Goal: Transaction & Acquisition: Purchase product/service

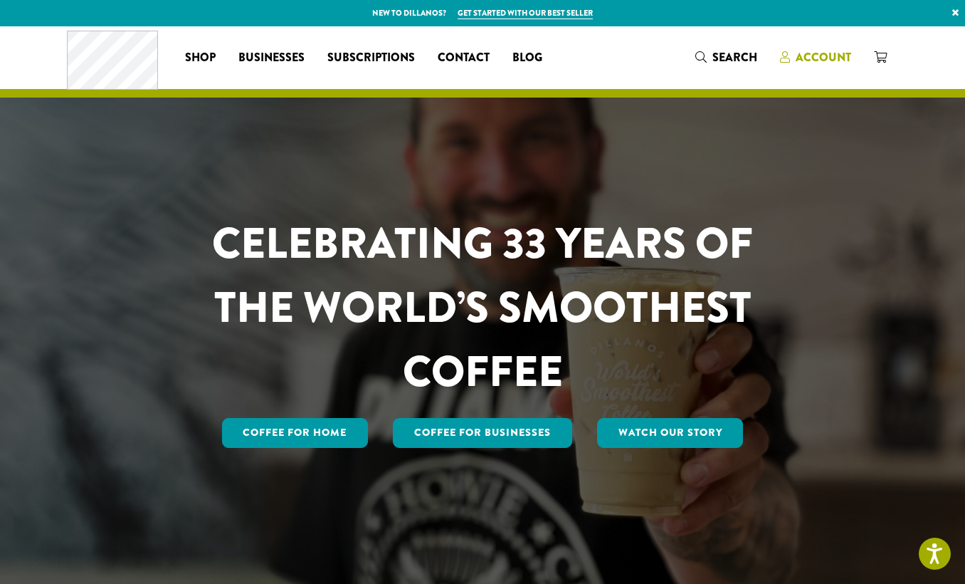
click at [827, 56] on span "Account" at bounding box center [824, 57] width 56 height 16
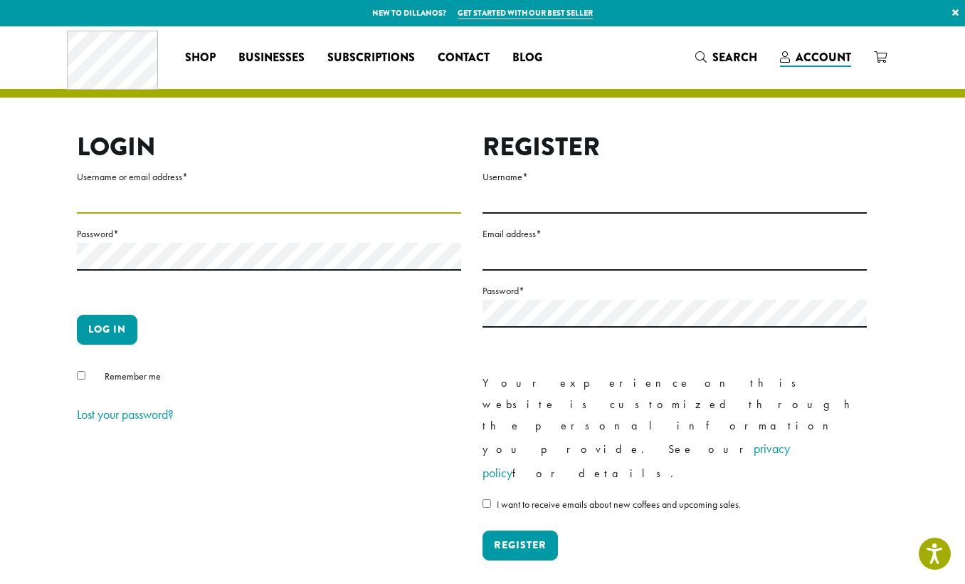
type input "**********"
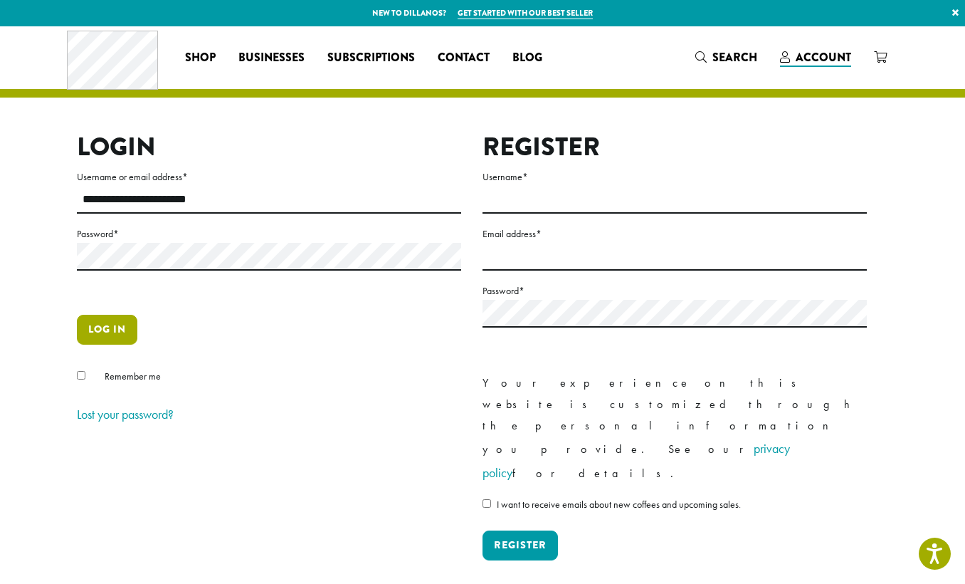
click at [95, 334] on button "Log in" at bounding box center [107, 330] width 60 height 30
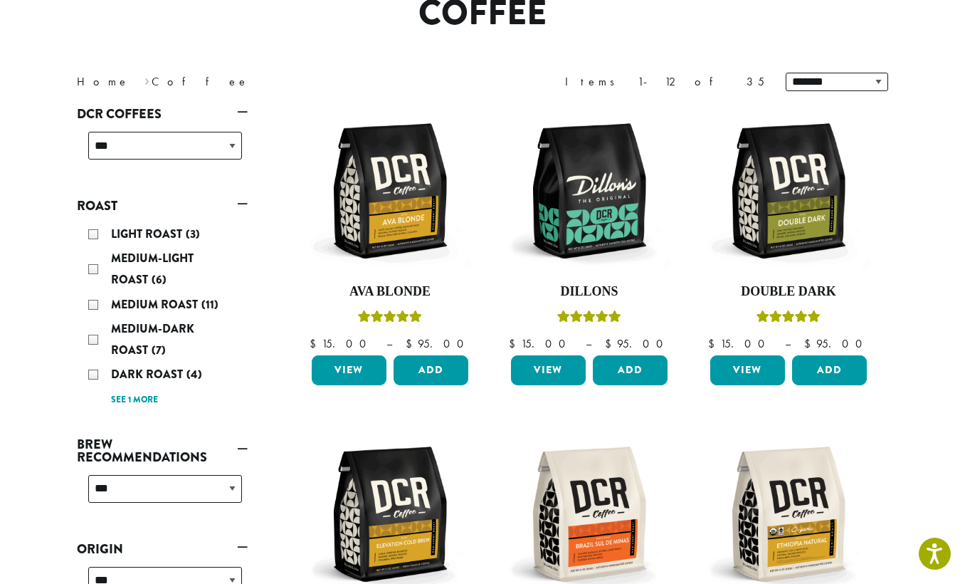
scroll to position [144, 0]
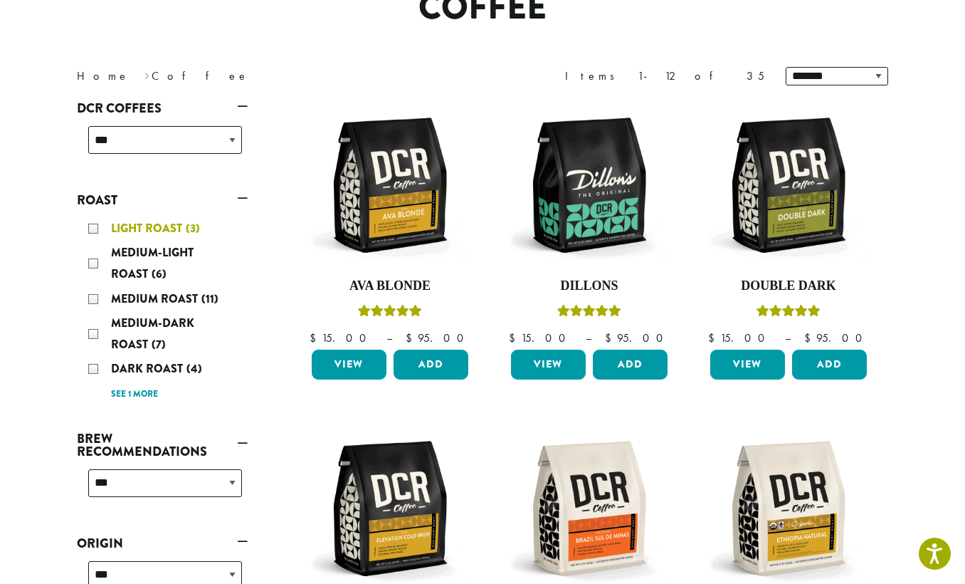
click at [90, 227] on div "Light Roast (3)" at bounding box center [165, 228] width 154 height 21
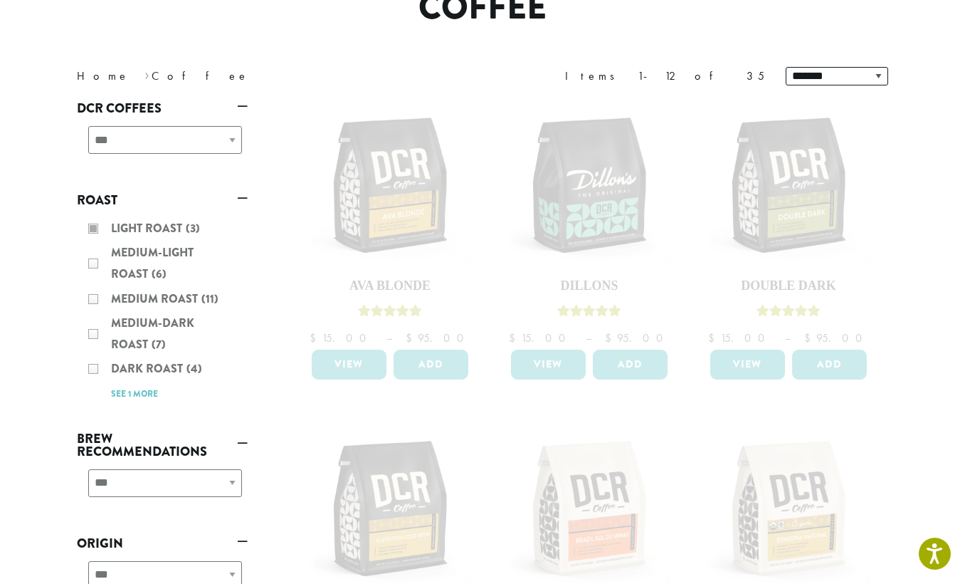
click at [93, 264] on div "Light Roast (3) Medium-Light Roast (6) Medium Roast (11) Medium-Dark Roast (7) …" at bounding box center [162, 310] width 171 height 197
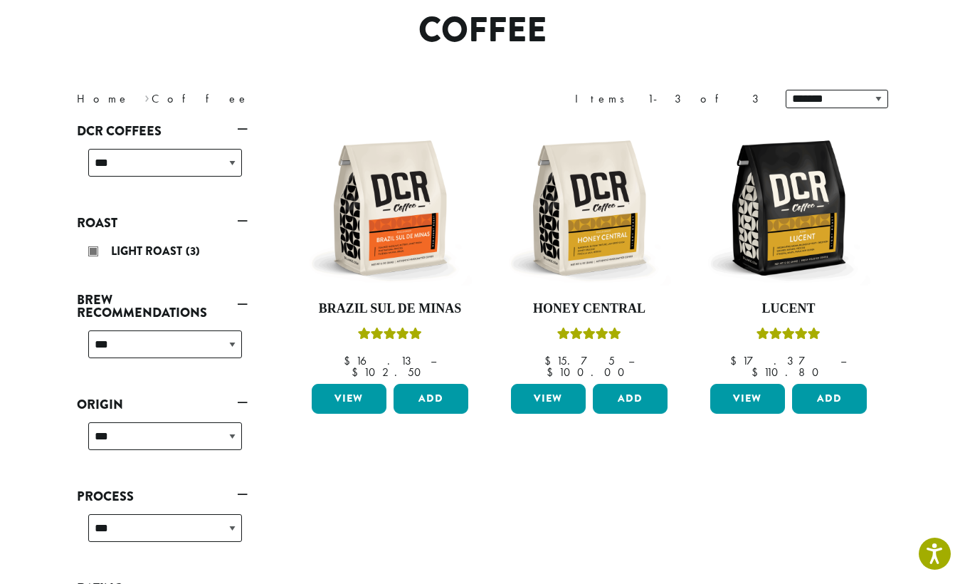
click at [92, 264] on ul "**********" at bounding box center [162, 376] width 171 height 514
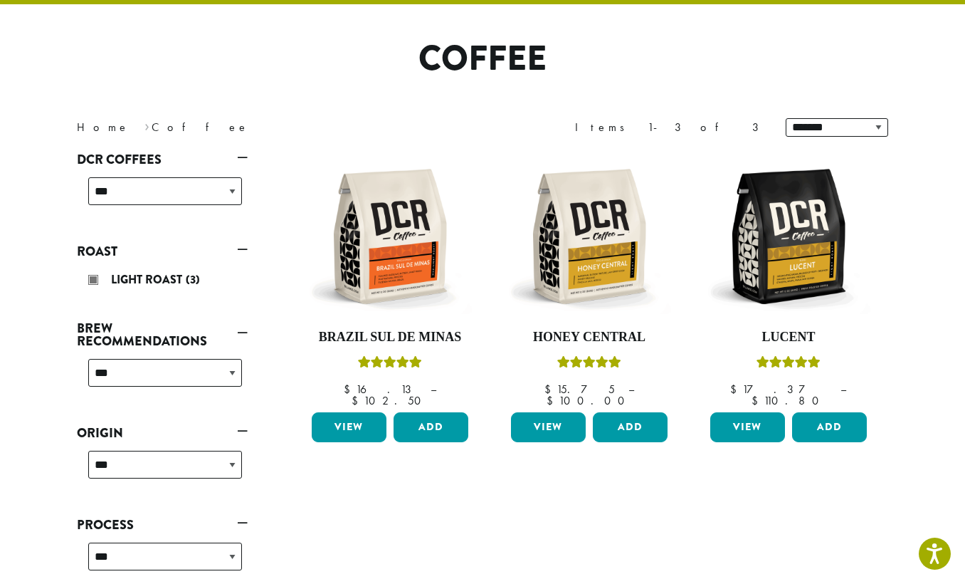
scroll to position [87, 0]
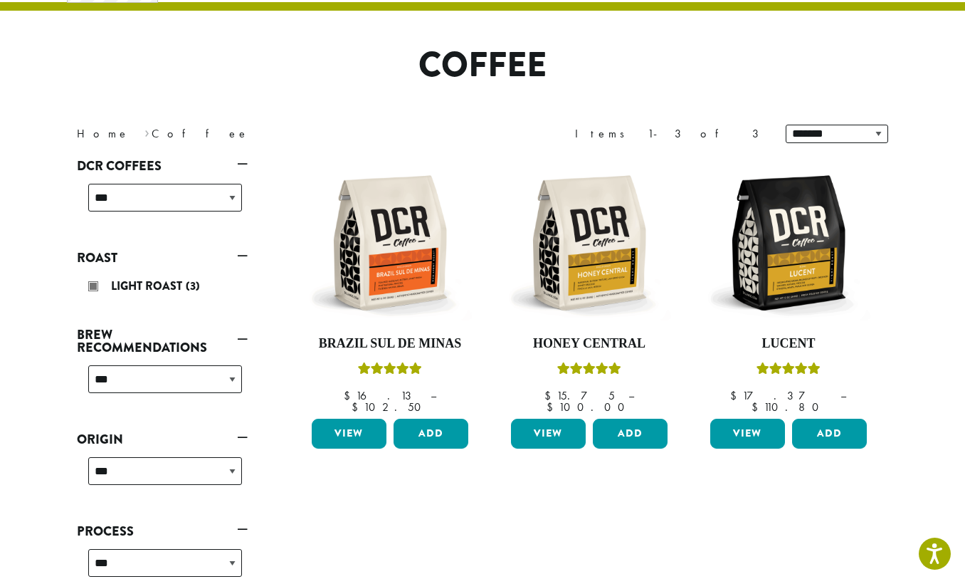
click at [243, 258] on link "Roast" at bounding box center [162, 258] width 171 height 24
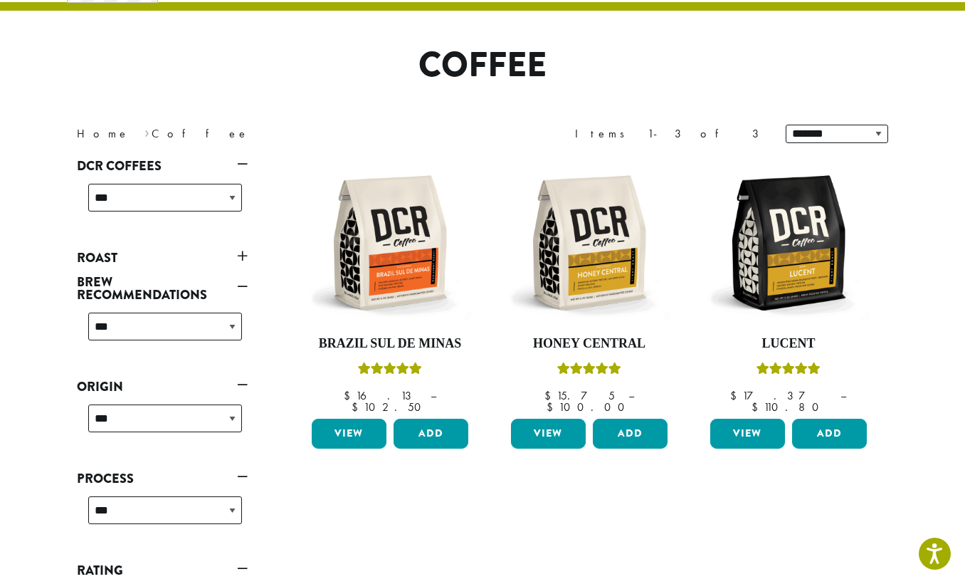
click at [241, 254] on link "Roast" at bounding box center [162, 258] width 171 height 24
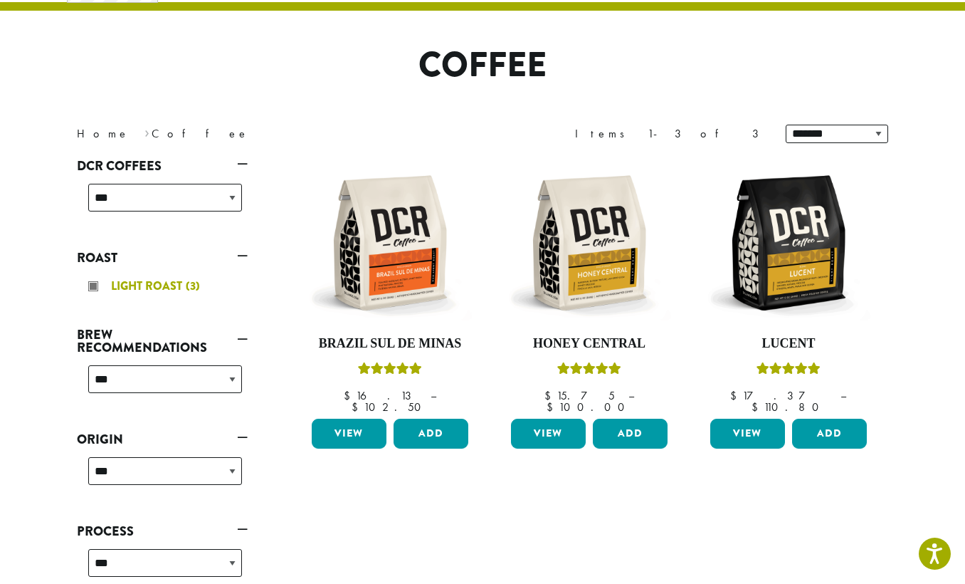
click at [93, 285] on div "Light Roast (3)" at bounding box center [165, 285] width 154 height 21
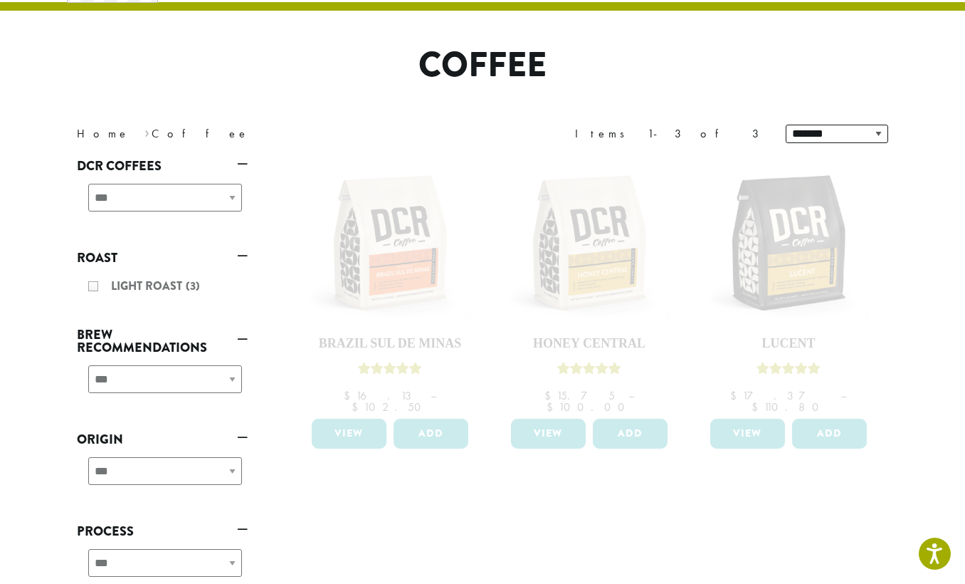
click at [244, 256] on link "Roast" at bounding box center [162, 258] width 171 height 24
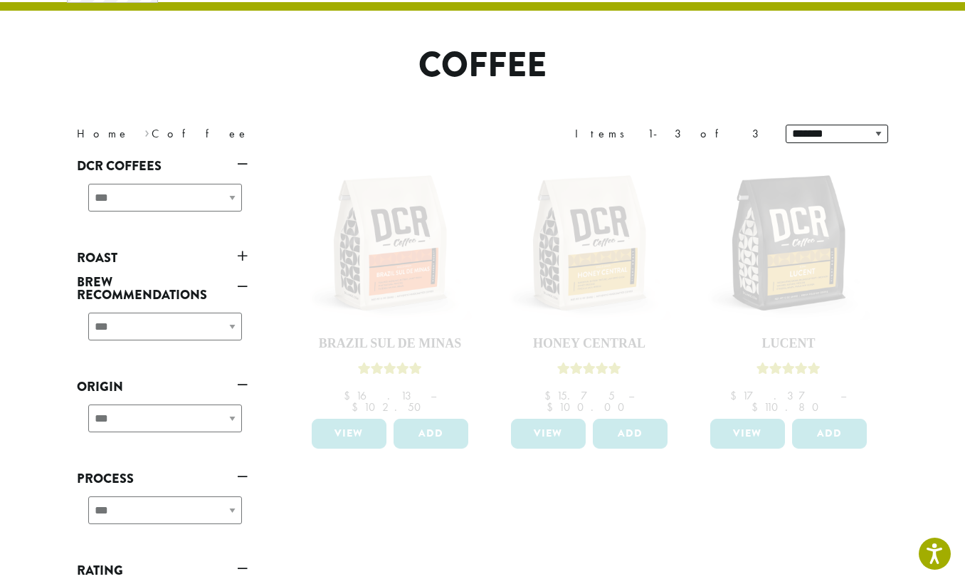
click at [99, 258] on link "Roast" at bounding box center [162, 258] width 171 height 24
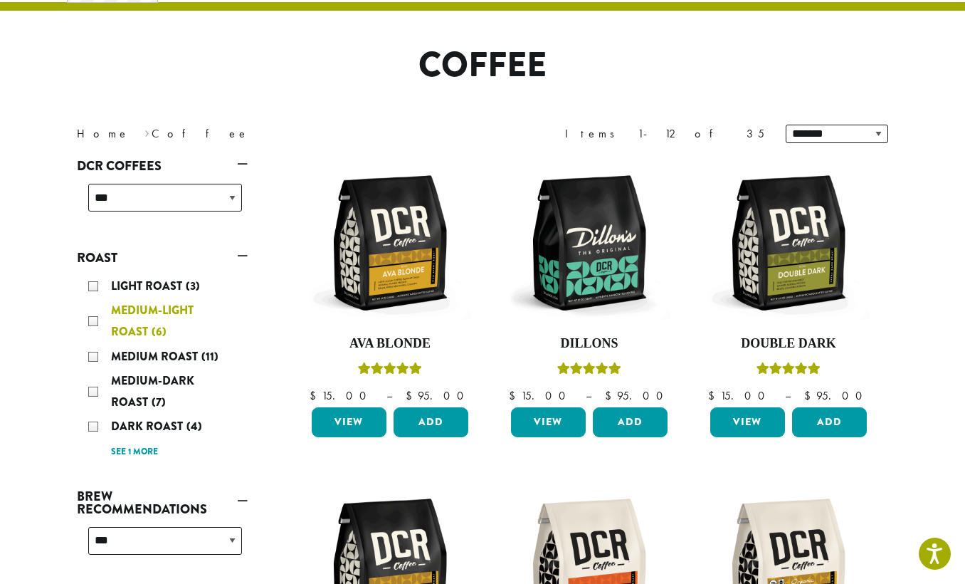
click at [93, 319] on div "Medium-Light Roast (6)" at bounding box center [165, 321] width 154 height 43
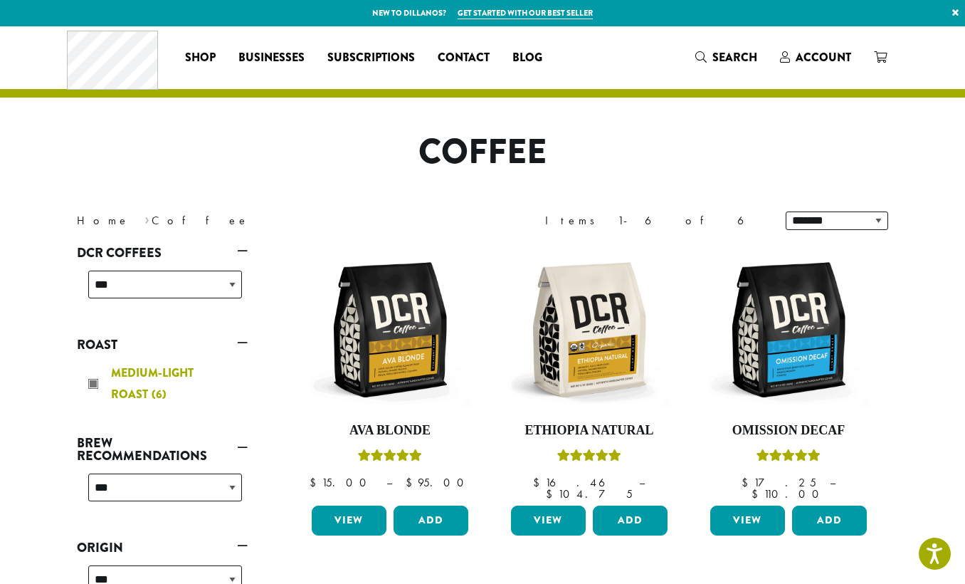
scroll to position [0, 1]
click at [93, 381] on div "Medium-Light Roast (6)" at bounding box center [165, 383] width 154 height 43
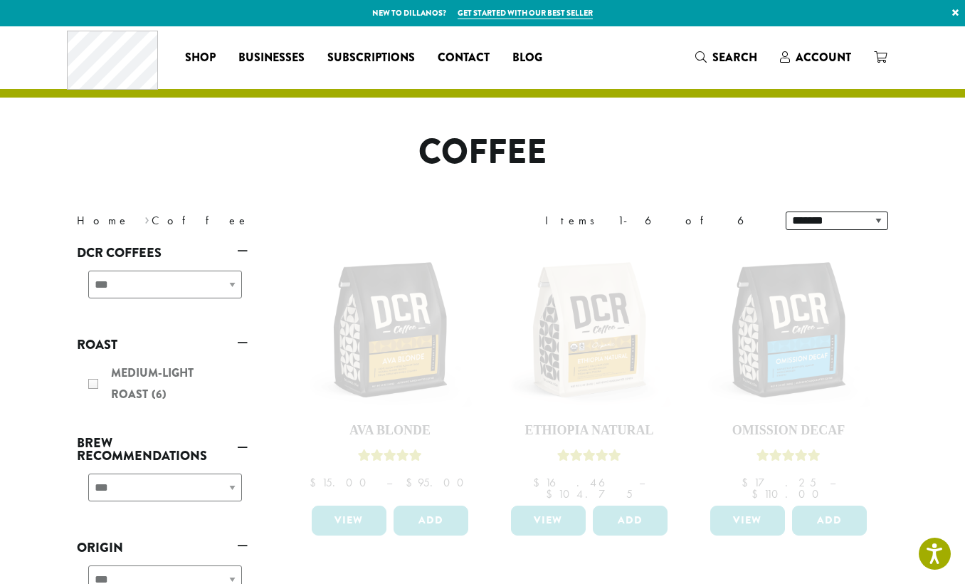
click at [237, 342] on link "Roast" at bounding box center [162, 344] width 171 height 24
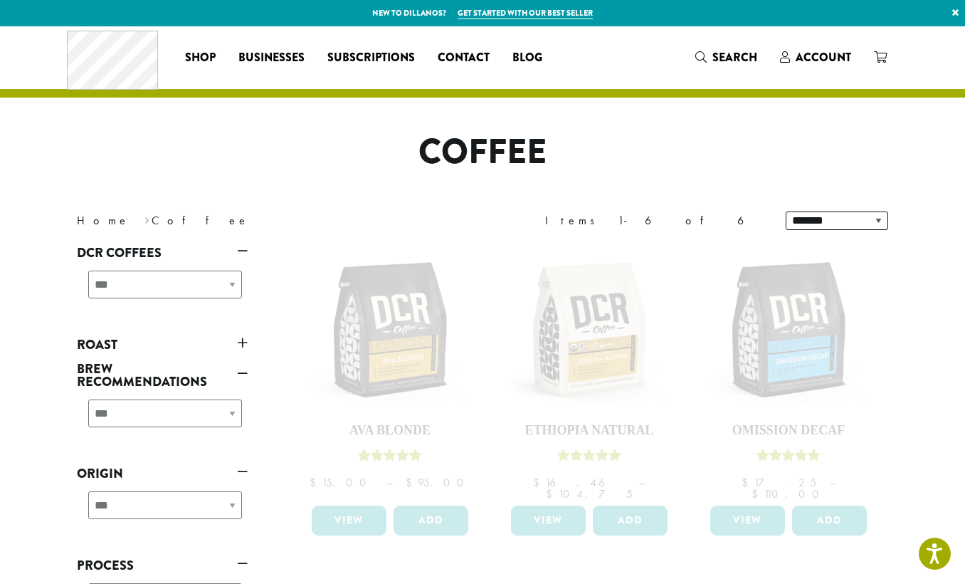
click at [101, 345] on link "Roast" at bounding box center [162, 344] width 171 height 24
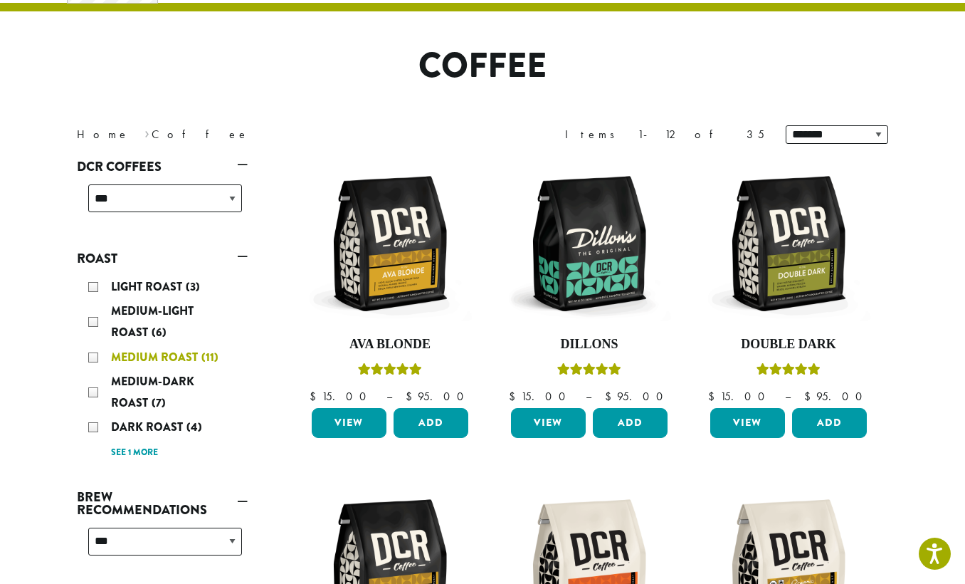
scroll to position [87, 0]
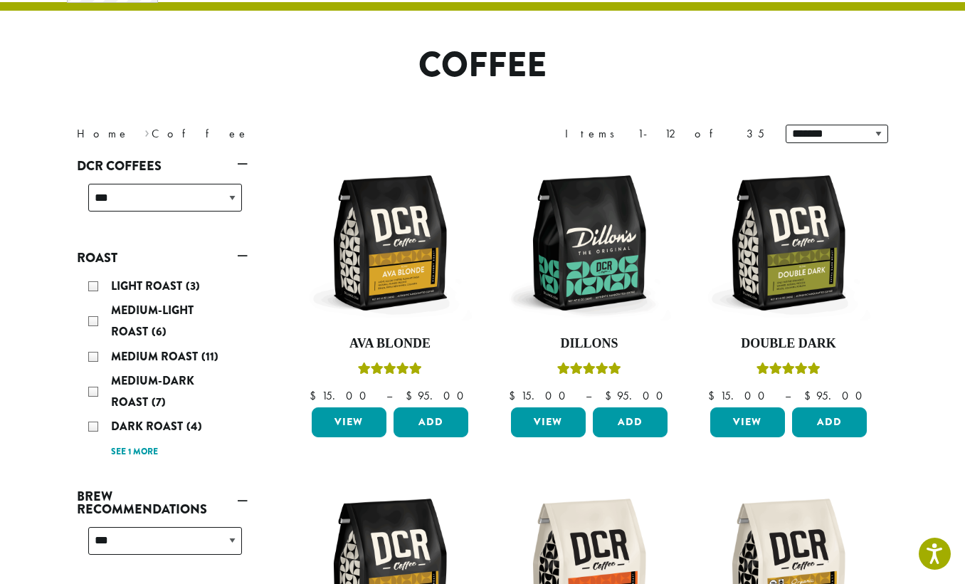
click at [94, 285] on div "Light Roast (3)" at bounding box center [165, 285] width 154 height 21
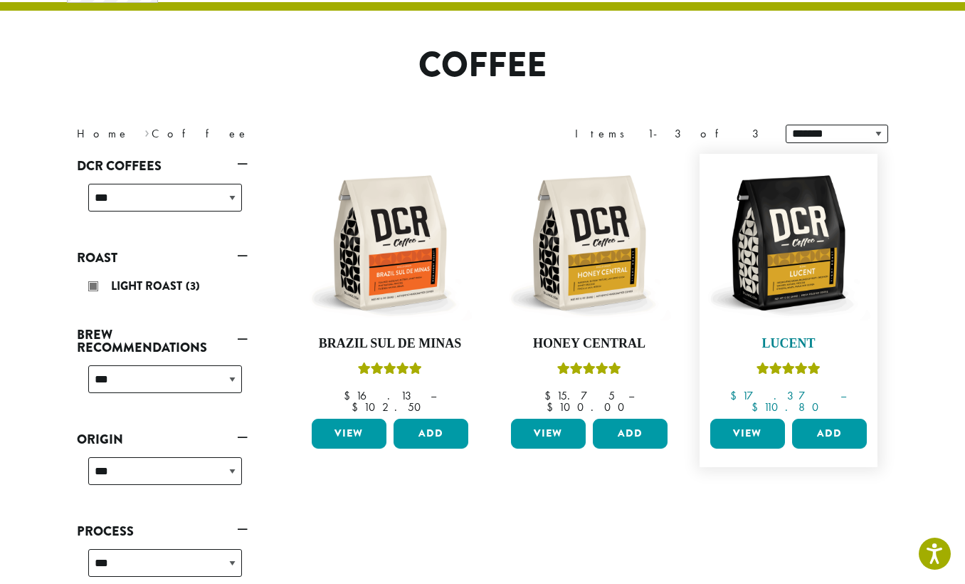
click at [791, 251] on img at bounding box center [789, 243] width 164 height 164
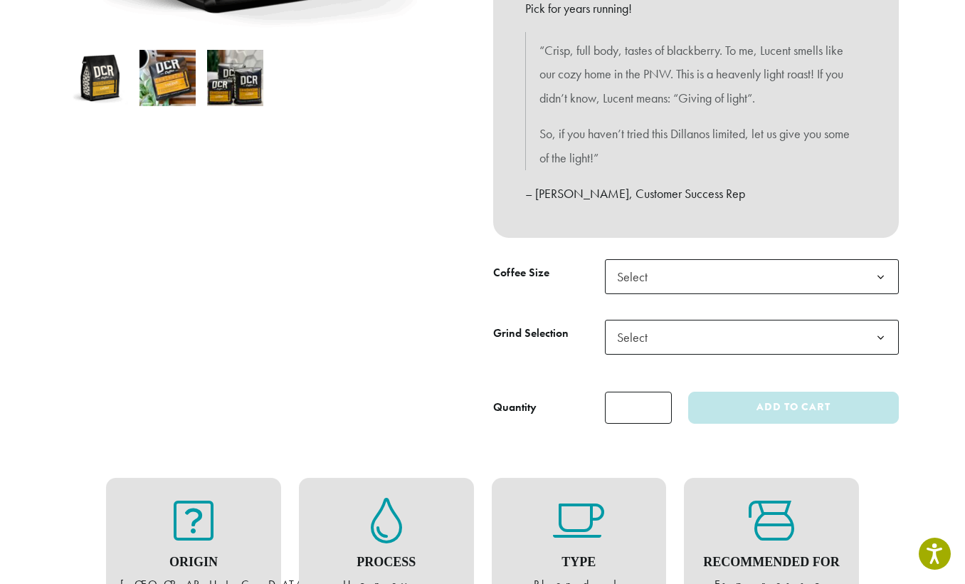
scroll to position [475, 0]
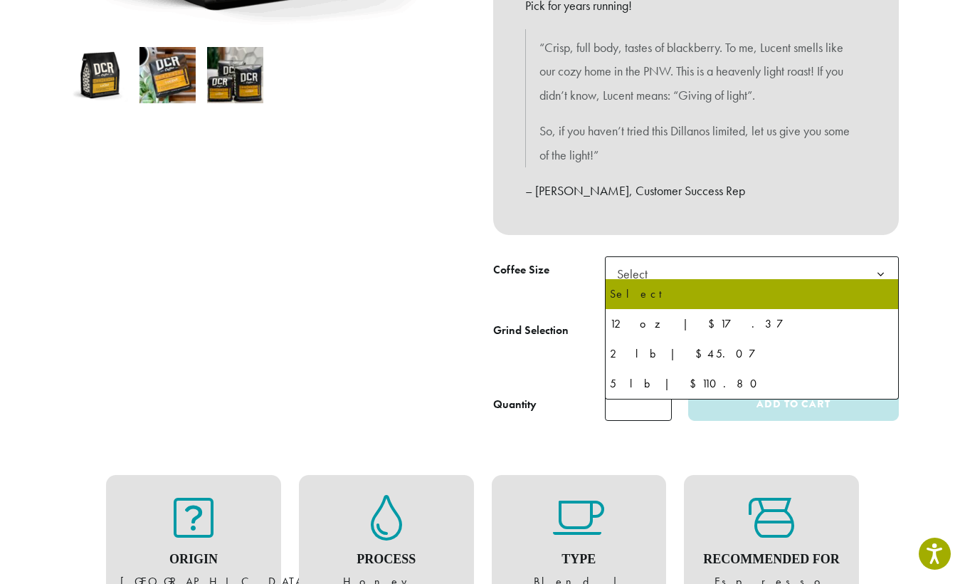
click at [884, 263] on b at bounding box center [880, 274] width 35 height 35
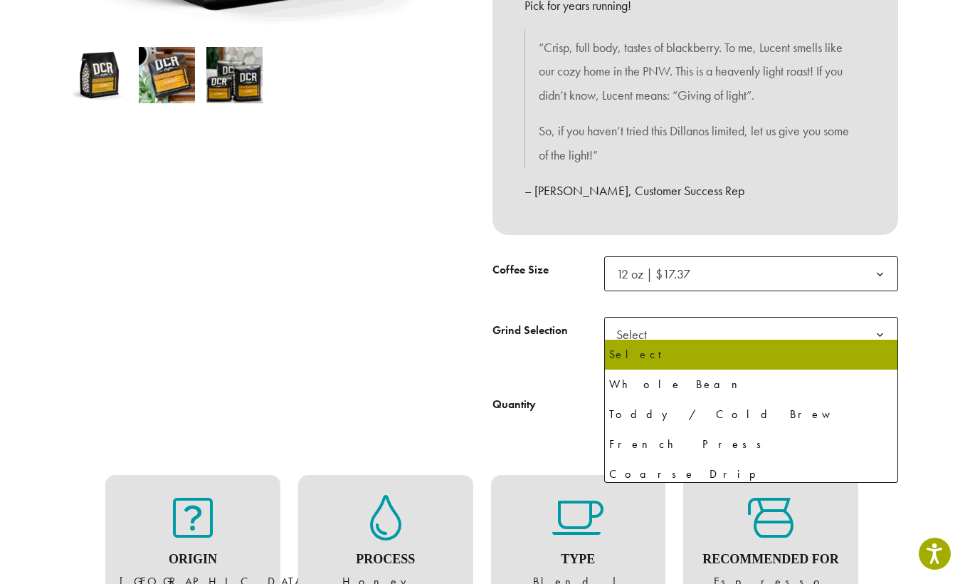
drag, startPoint x: 881, startPoint y: 322, endPoint x: 842, endPoint y: 324, distance: 39.2
click at [880, 322] on b at bounding box center [880, 334] width 35 height 35
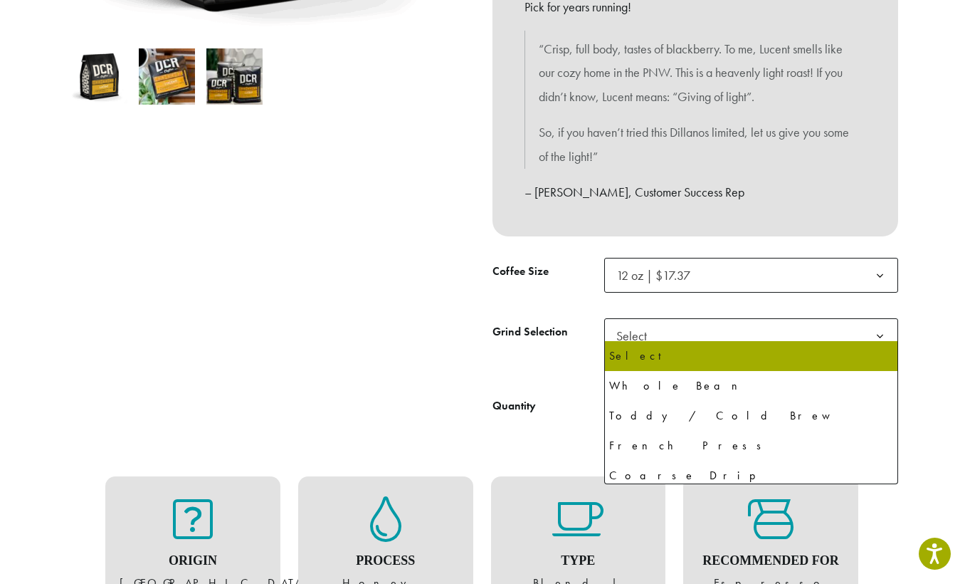
scroll to position [473, 0]
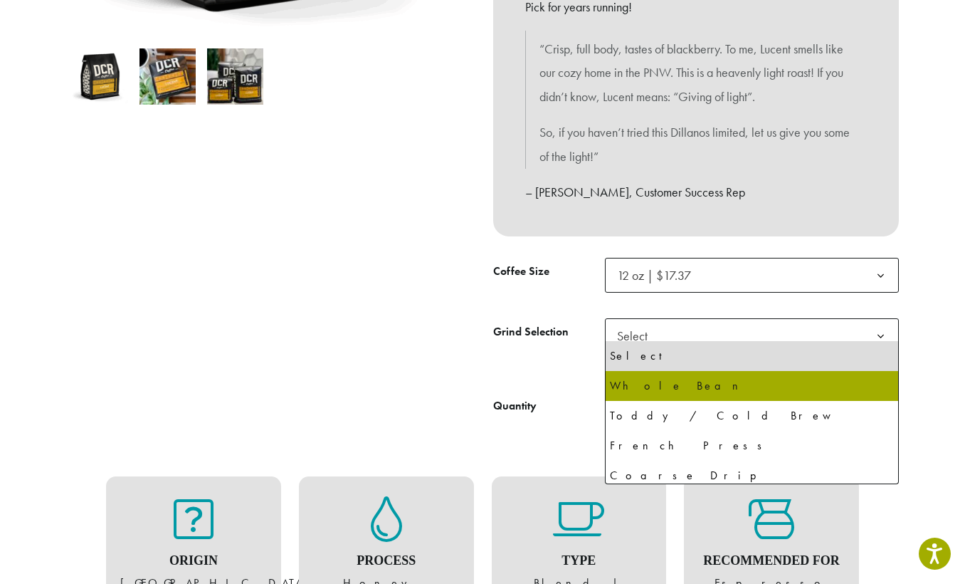
select select "*********"
select select "**********"
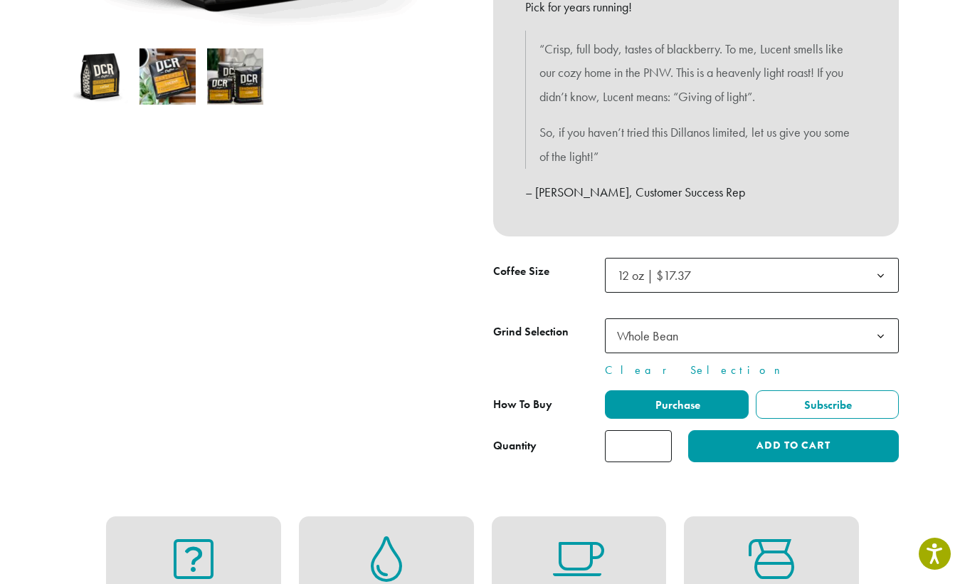
click at [658, 433] on input "*" at bounding box center [638, 446] width 67 height 32
type input "*"
click at [658, 433] on input "*" at bounding box center [638, 446] width 67 height 32
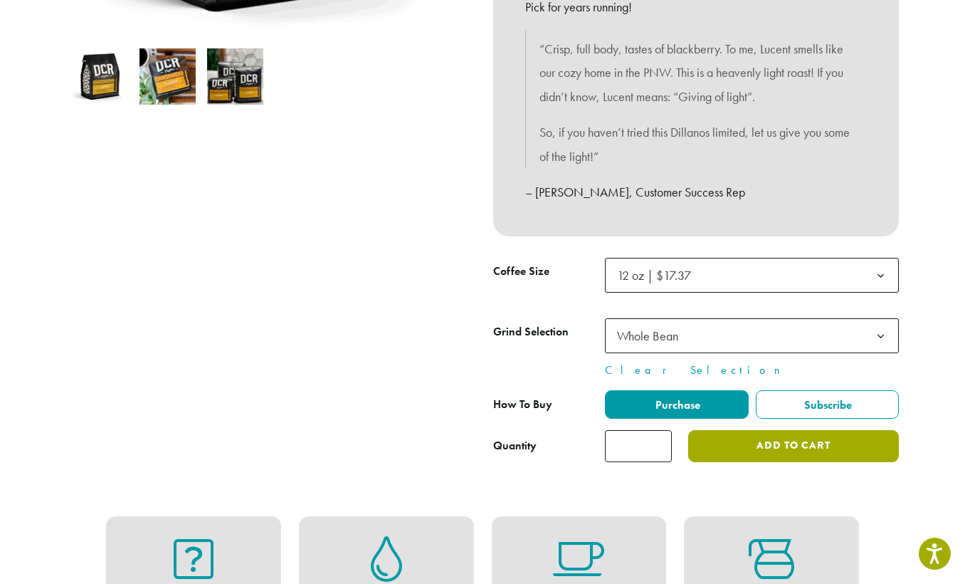
click at [767, 434] on button "Add to cart" at bounding box center [793, 446] width 211 height 32
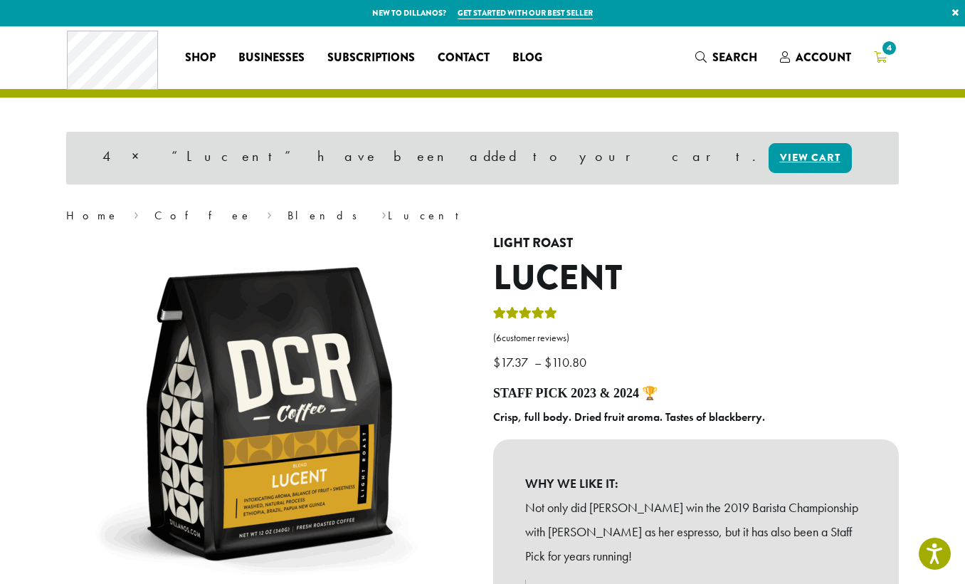
click at [891, 46] on span "4" at bounding box center [889, 47] width 19 height 19
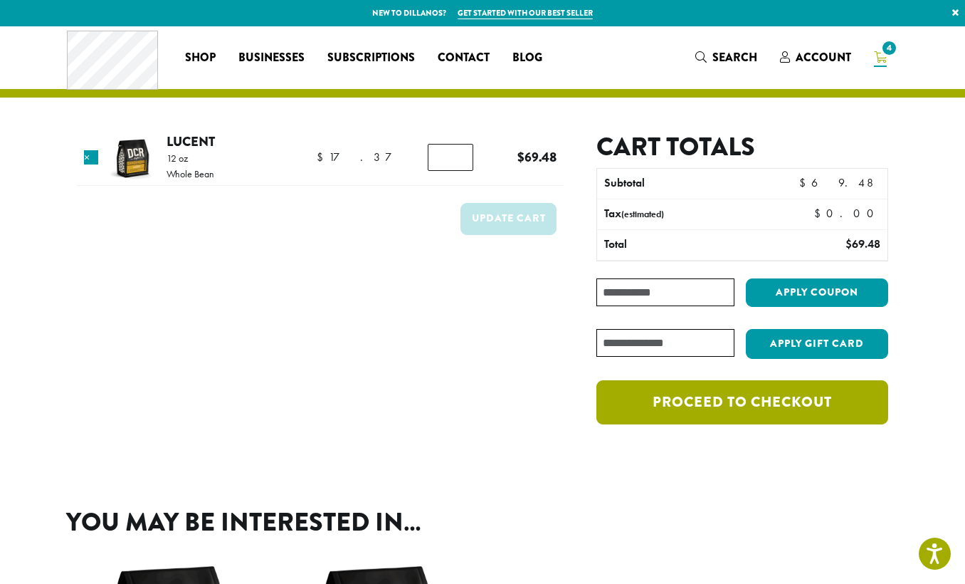
click at [716, 409] on link "Proceed to checkout" at bounding box center [742, 402] width 292 height 44
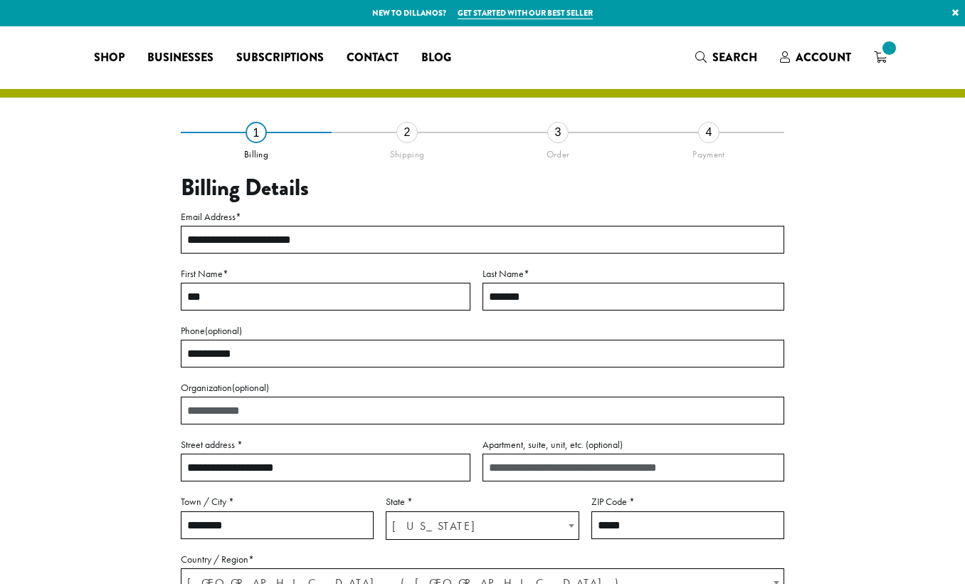
select select "**"
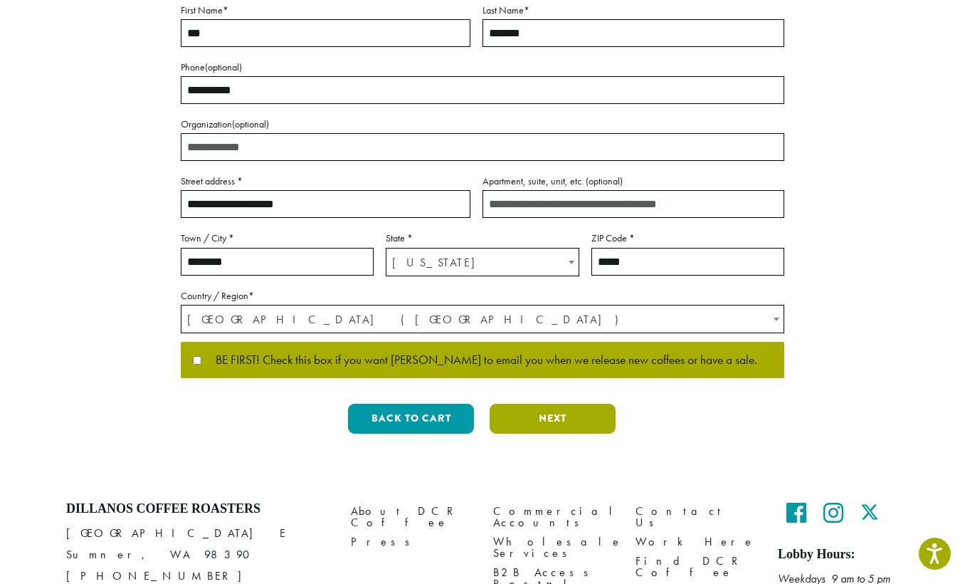
scroll to position [263, 1]
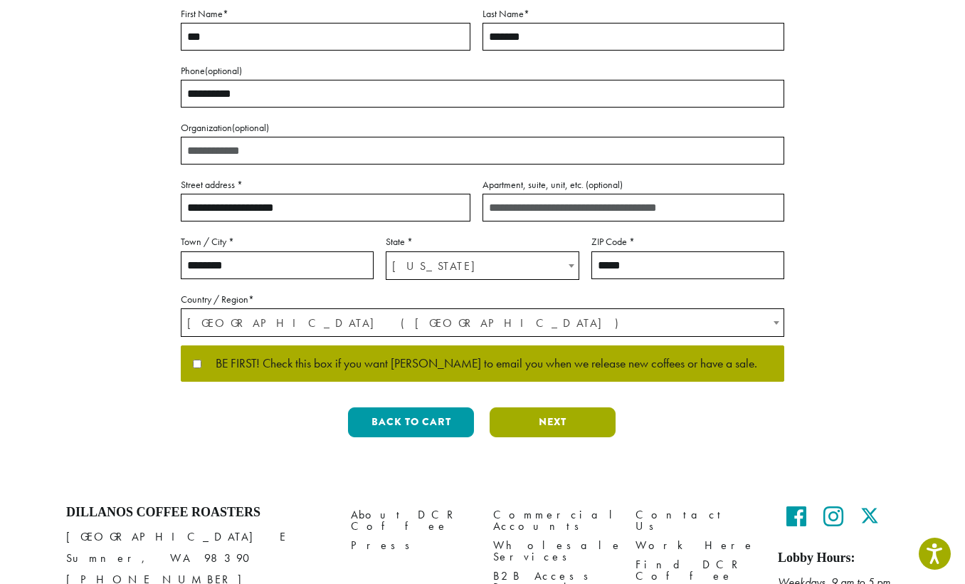
click at [540, 419] on button "Next" at bounding box center [553, 422] width 126 height 30
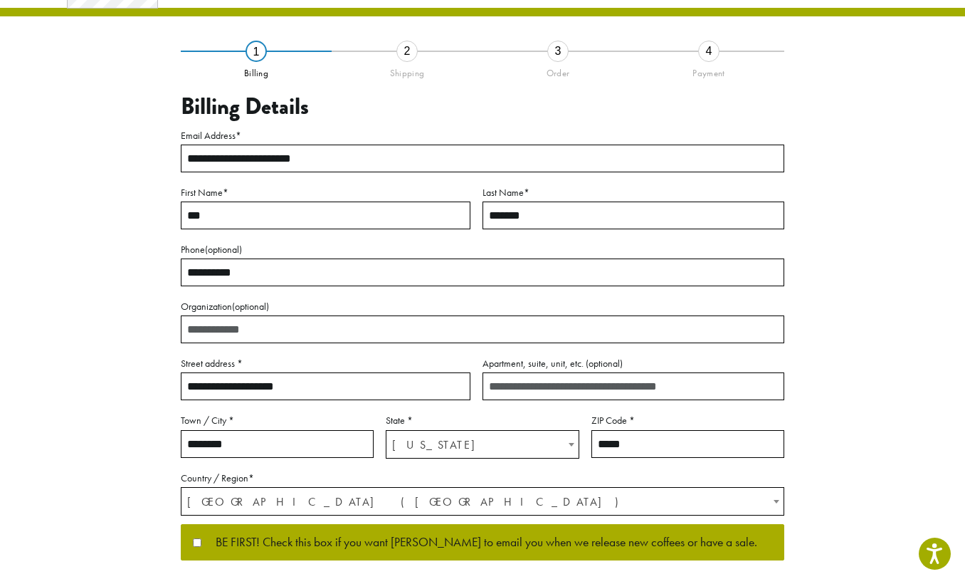
scroll to position [16, 0]
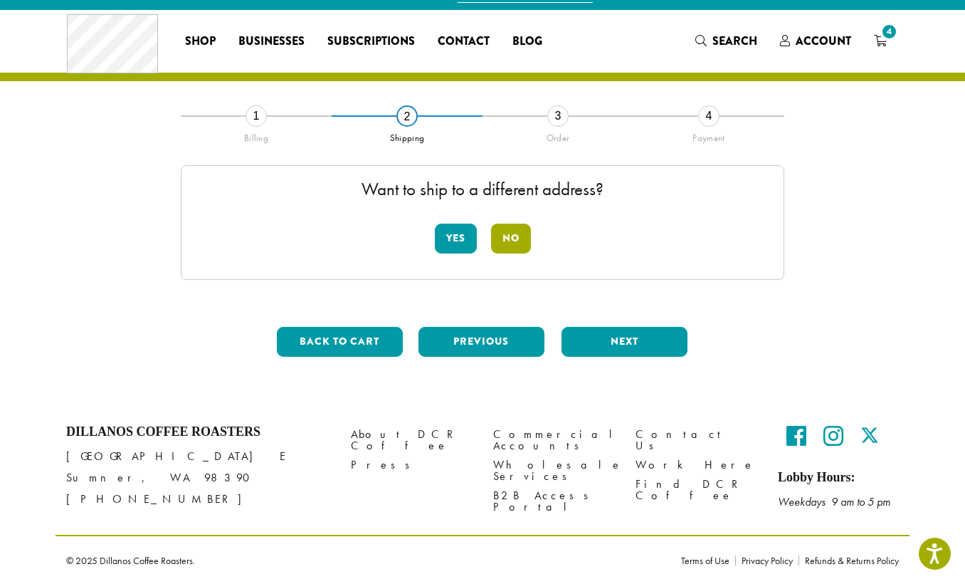
click at [507, 237] on button "No" at bounding box center [511, 238] width 40 height 30
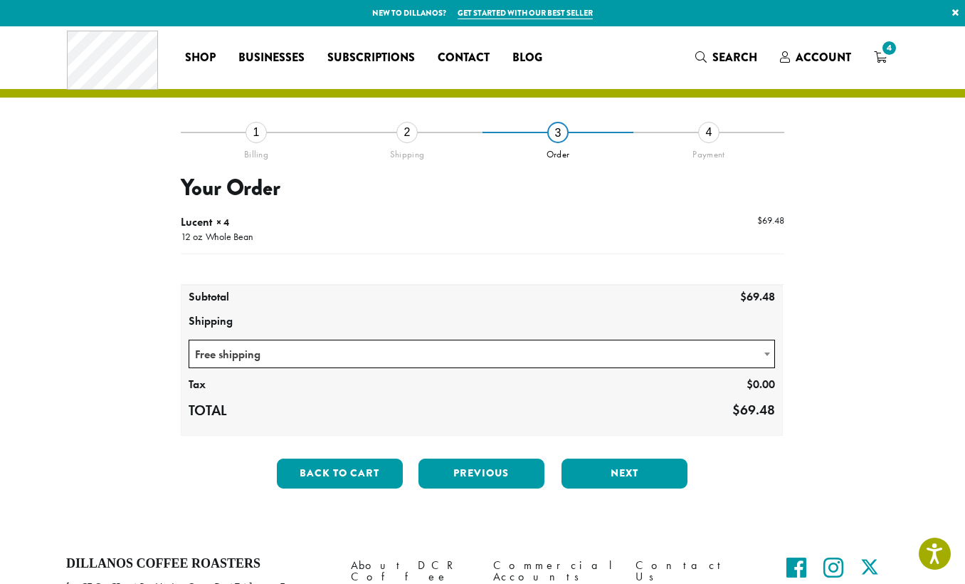
scroll to position [0, 0]
click at [611, 473] on button "Next" at bounding box center [625, 473] width 126 height 30
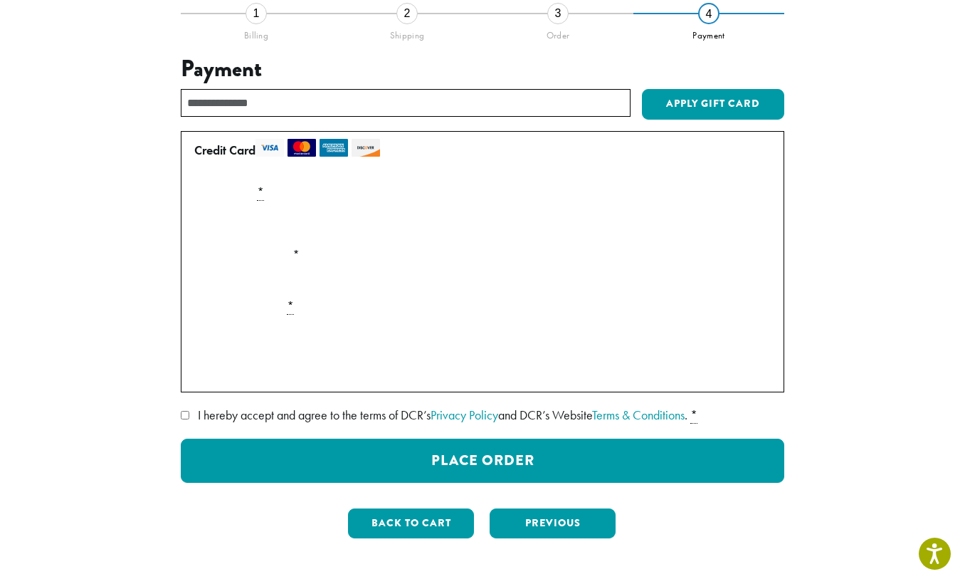
scroll to position [113, 0]
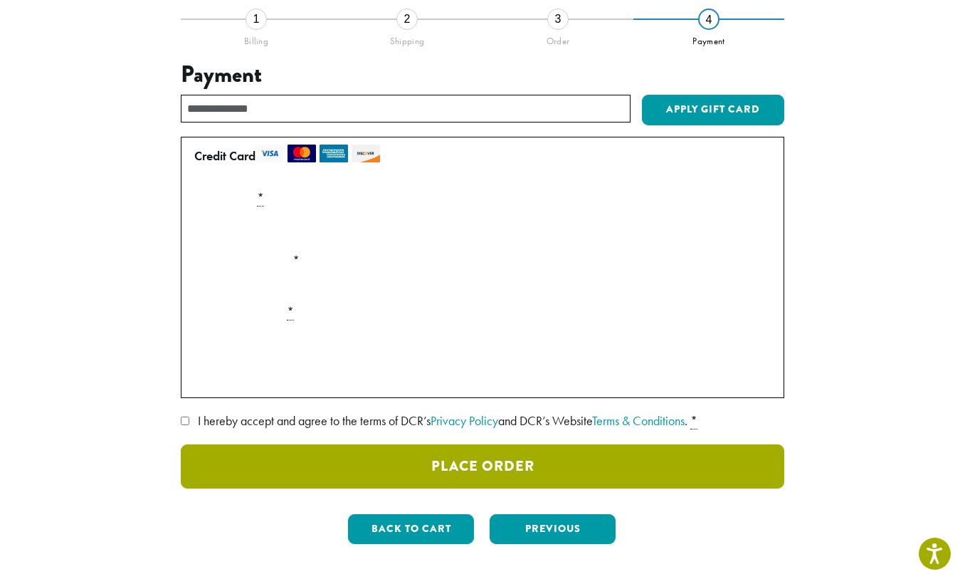
click at [461, 462] on button "Place Order" at bounding box center [483, 466] width 604 height 44
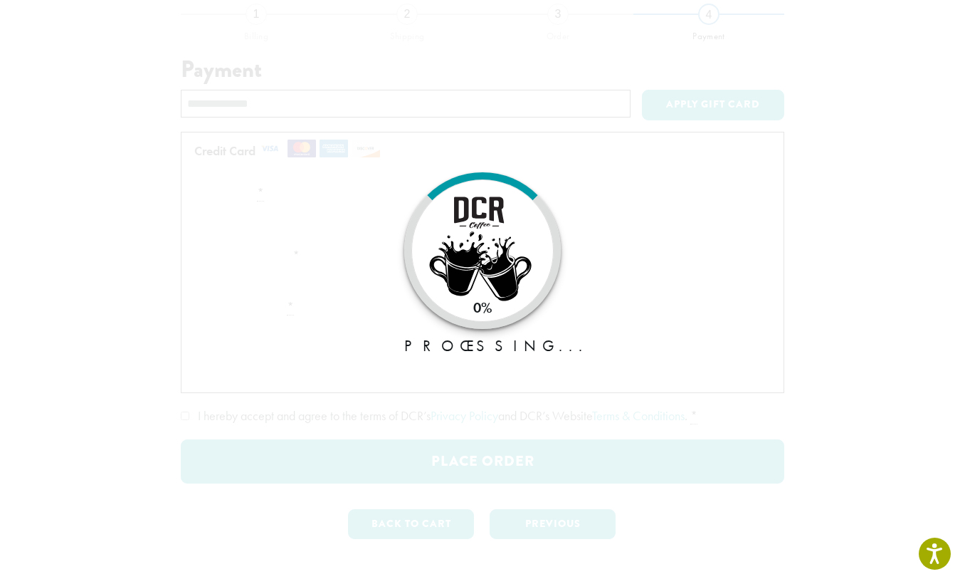
scroll to position [118, 0]
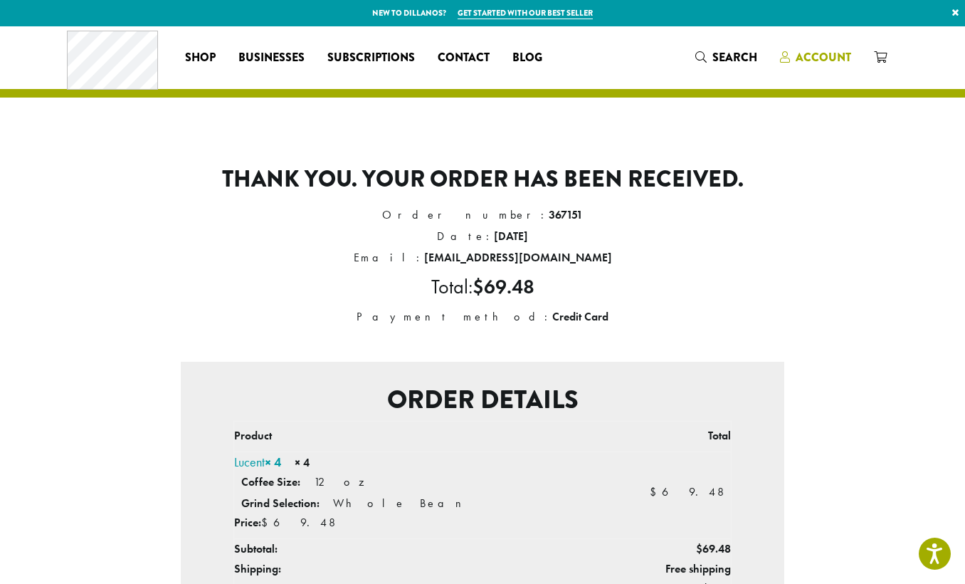
click at [820, 56] on span "Account" at bounding box center [824, 57] width 56 height 16
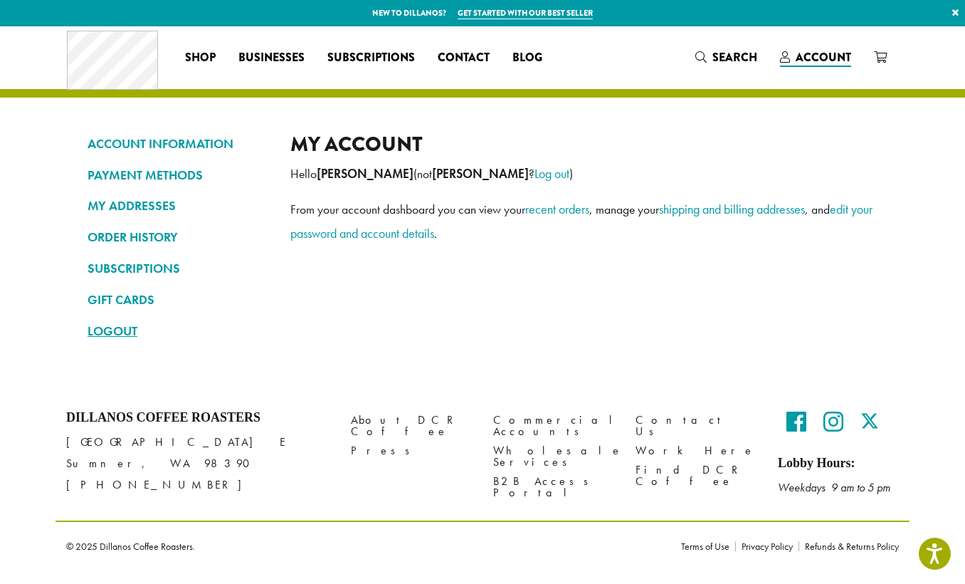
click at [115, 327] on link "LOGOUT" at bounding box center [178, 331] width 181 height 24
